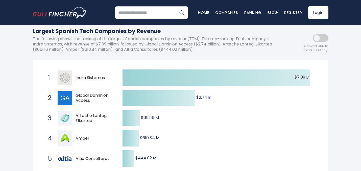
scroll to position [66, 0]
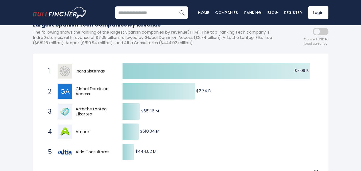
click at [82, 133] on span "Amper" at bounding box center [95, 131] width 38 height 5
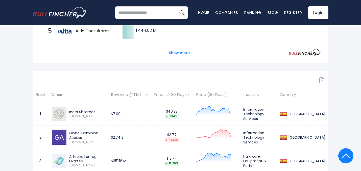
scroll to position [190, 0]
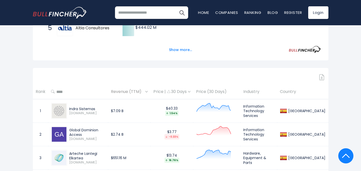
drag, startPoint x: 278, startPoint y: 93, endPoint x: 271, endPoint y: 90, distance: 7.1
click at [278, 93] on th "Industry" at bounding box center [259, 91] width 37 height 15
click at [269, 90] on th "Industry" at bounding box center [259, 91] width 37 height 15
click at [271, 106] on td "Information Technology Services" at bounding box center [259, 111] width 37 height 24
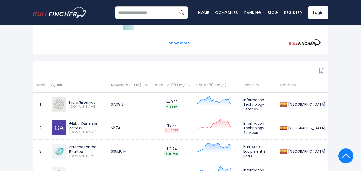
scroll to position [203, 0]
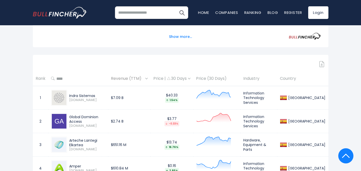
click at [267, 143] on td "Hardware, Equipment & Parts" at bounding box center [259, 145] width 37 height 24
click at [267, 124] on td "Information Technology Services" at bounding box center [259, 122] width 37 height 24
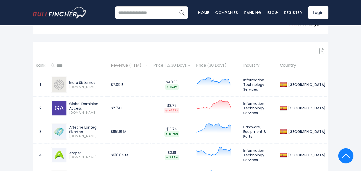
scroll to position [220, 0]
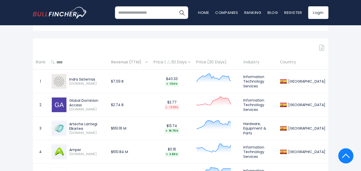
click at [60, 152] on img at bounding box center [59, 152] width 15 height 15
click at [315, 154] on div "[GEOGRAPHIC_DATA]" at bounding box center [306, 152] width 38 height 5
click at [278, 153] on td "Information Technology Services" at bounding box center [259, 152] width 37 height 24
click at [278, 150] on td "Information Technology Services" at bounding box center [259, 152] width 37 height 24
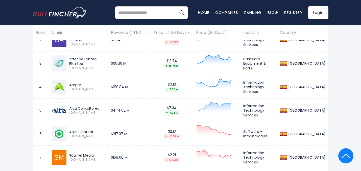
scroll to position [311, 0]
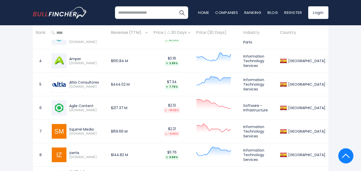
click at [81, 128] on div "Squirrel Media" at bounding box center [87, 129] width 36 height 5
click at [72, 127] on div "Squirrel Media" at bounding box center [87, 129] width 36 height 5
drag, startPoint x: 72, startPoint y: 127, endPoint x: 77, endPoint y: 130, distance: 5.9
click at [72, 128] on div "Squirrel Media" at bounding box center [87, 129] width 36 height 5
click at [65, 132] on img at bounding box center [59, 131] width 15 height 15
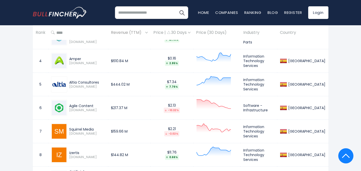
click at [65, 132] on img at bounding box center [59, 131] width 15 height 15
click at [61, 132] on img at bounding box center [59, 131] width 15 height 15
click at [104, 131] on div "Squirrel Media" at bounding box center [87, 129] width 36 height 5
click at [262, 129] on td "Information Technology Services" at bounding box center [259, 132] width 37 height 24
click at [259, 130] on td "Information Technology Services" at bounding box center [259, 132] width 37 height 24
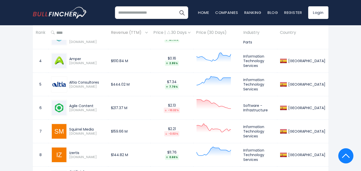
click at [105, 132] on span "[DOMAIN_NAME]" at bounding box center [87, 134] width 36 height 4
drag, startPoint x: 100, startPoint y: 129, endPoint x: 70, endPoint y: 129, distance: 30.1
click at [70, 129] on div "Squirrel Media" at bounding box center [87, 129] width 36 height 5
copy div "Squirrel Media"
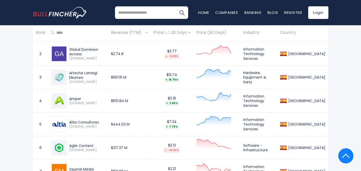
scroll to position [268, 0]
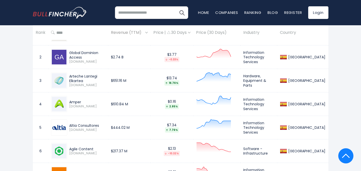
drag, startPoint x: 79, startPoint y: 101, endPoint x: 70, endPoint y: 101, distance: 9.1
click at [70, 101] on div "Amper" at bounding box center [87, 102] width 36 height 5
copy div "Amper"
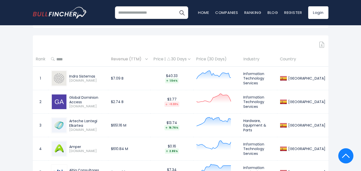
scroll to position [217, 0]
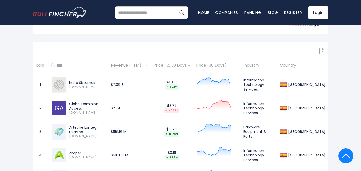
drag, startPoint x: 98, startPoint y: 84, endPoint x: 107, endPoint y: 87, distance: 9.2
click at [98, 84] on div "Indra Sistemas" at bounding box center [87, 82] width 36 height 5
click at [267, 67] on th "Industry" at bounding box center [259, 65] width 37 height 15
click at [227, 66] on th "Price (30 Days)" at bounding box center [216, 65] width 47 height 15
click at [266, 66] on th "Industry" at bounding box center [259, 65] width 37 height 15
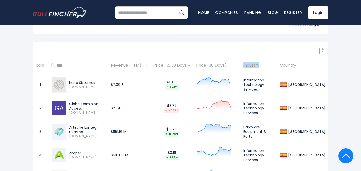
click at [266, 66] on th "Industry" at bounding box center [259, 65] width 37 height 15
click at [278, 67] on th "Industry" at bounding box center [259, 65] width 37 height 15
drag, startPoint x: 284, startPoint y: 66, endPoint x: 286, endPoint y: 63, distance: 3.6
click at [278, 66] on th "Industry" at bounding box center [259, 65] width 37 height 15
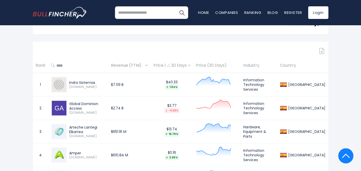
click at [191, 65] on img at bounding box center [189, 66] width 3 height 2
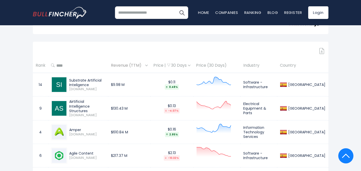
click at [191, 66] on img at bounding box center [189, 66] width 3 height 2
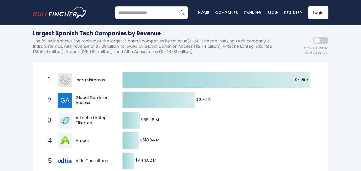
scroll to position [54, 0]
